Goal: Navigation & Orientation: Find specific page/section

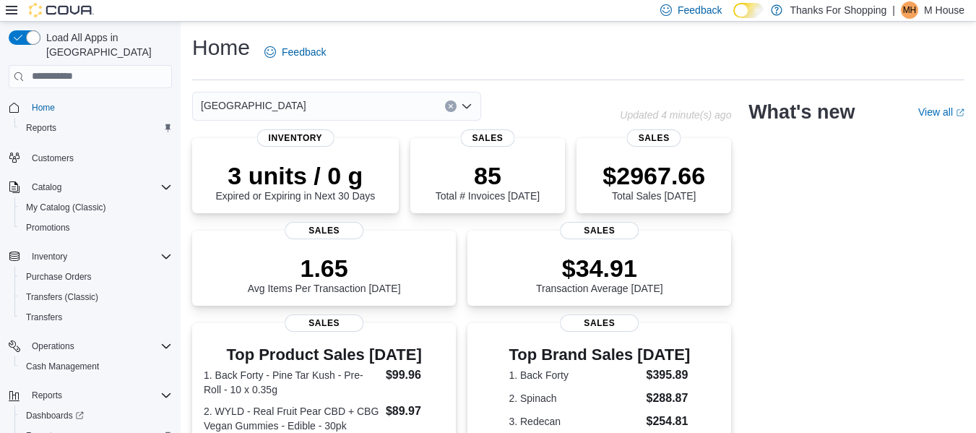
click at [930, 16] on p "M House" at bounding box center [944, 9] width 40 height 17
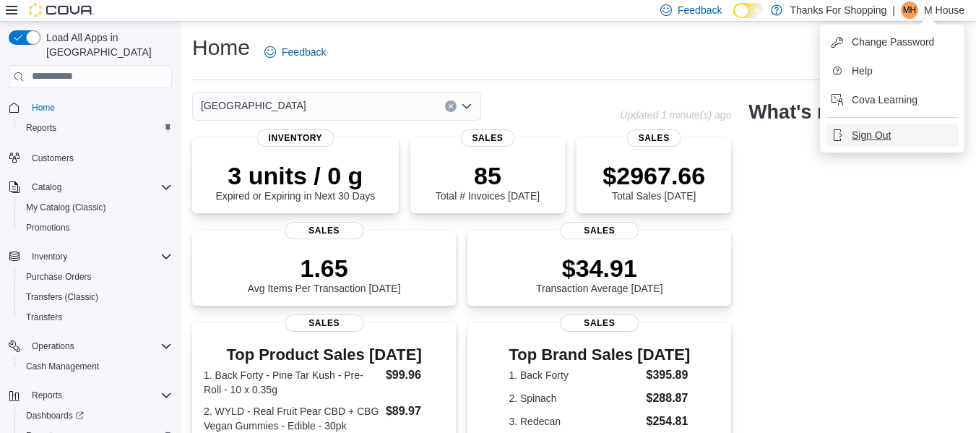
click at [890, 141] on span "Sign Out" at bounding box center [871, 135] width 39 height 14
